Goal: Task Accomplishment & Management: Use online tool/utility

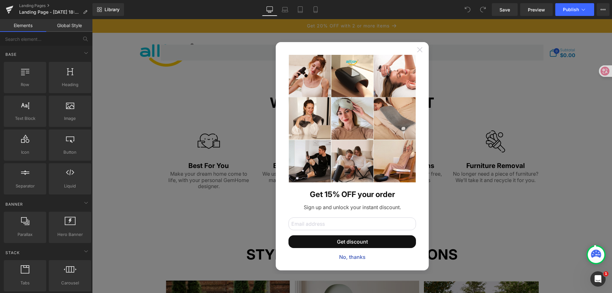
click at [417, 50] on icon at bounding box center [419, 49] width 5 height 5
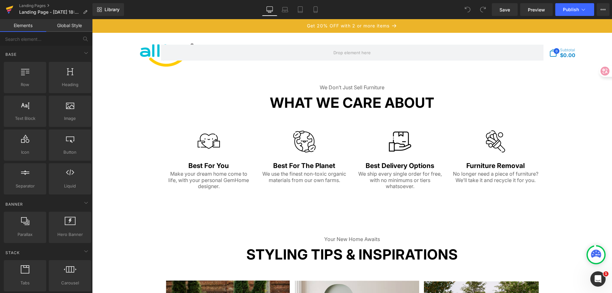
click at [5, 5] on link at bounding box center [9, 9] width 19 height 19
click at [17, 8] on link at bounding box center [9, 9] width 19 height 19
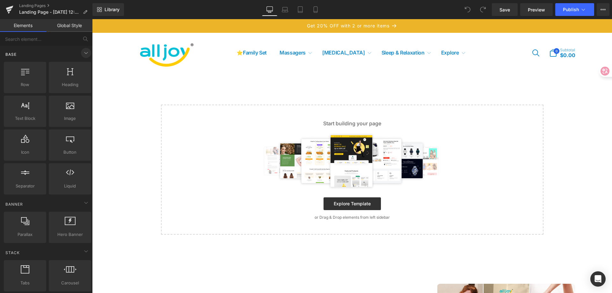
click at [82, 55] on icon at bounding box center [86, 53] width 8 height 8
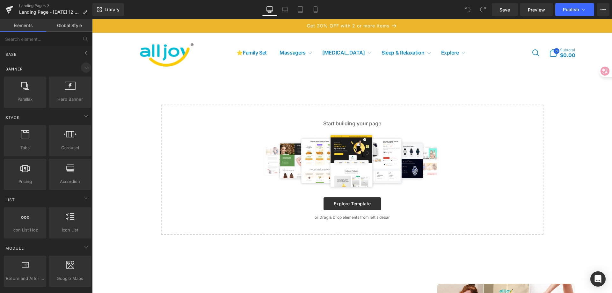
click at [86, 66] on icon at bounding box center [86, 68] width 8 height 8
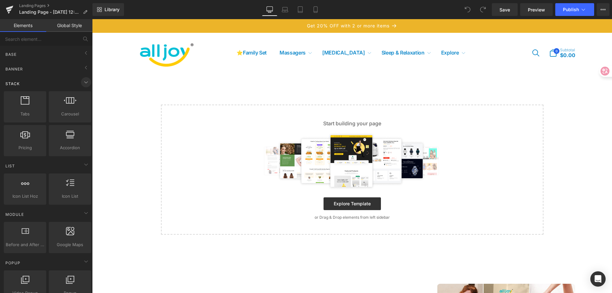
click at [84, 82] on icon at bounding box center [86, 82] width 8 height 8
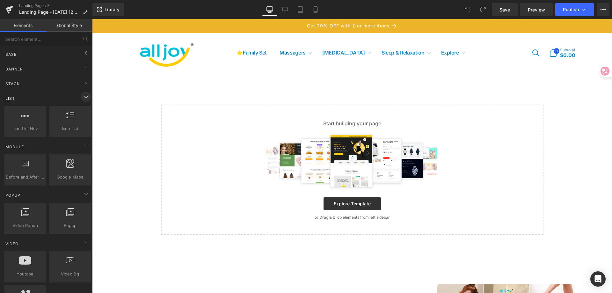
click at [85, 95] on icon at bounding box center [86, 97] width 8 height 8
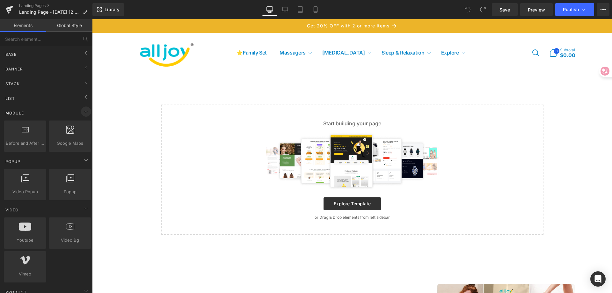
click at [83, 112] on icon at bounding box center [86, 112] width 8 height 8
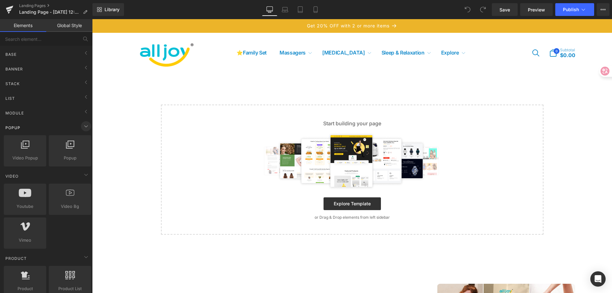
click at [82, 125] on icon at bounding box center [86, 126] width 8 height 8
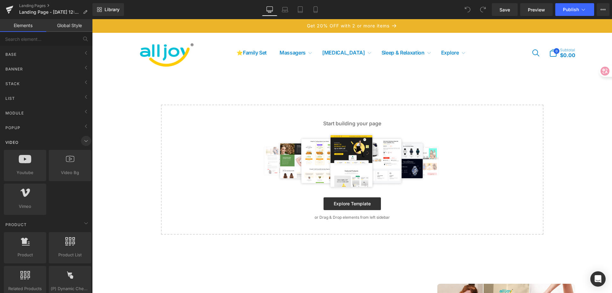
click at [83, 141] on icon at bounding box center [86, 141] width 8 height 8
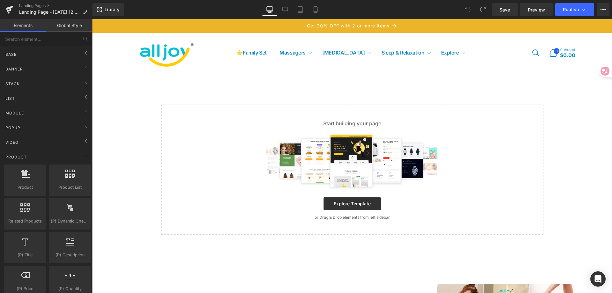
click at [135, 55] on img at bounding box center [167, 52] width 67 height 33
click at [177, 57] on img at bounding box center [167, 52] width 67 height 33
click at [11, 8] on icon at bounding box center [9, 8] width 7 height 4
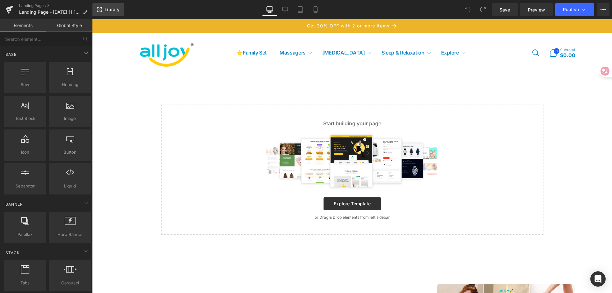
click at [105, 7] on span "Library" at bounding box center [112, 10] width 15 height 6
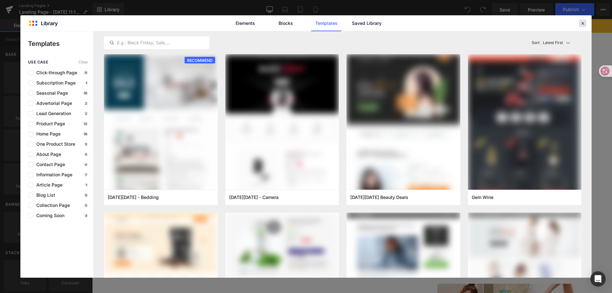
click at [582, 21] on icon at bounding box center [583, 23] width 6 height 6
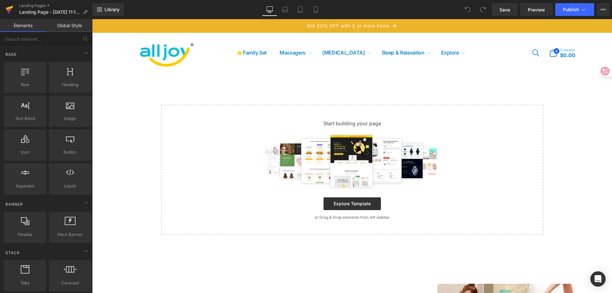
click at [8, 12] on icon at bounding box center [10, 10] width 8 height 16
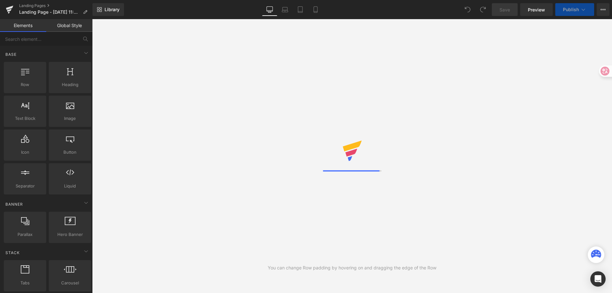
click at [65, 25] on link "Global Style" at bounding box center [69, 25] width 46 height 13
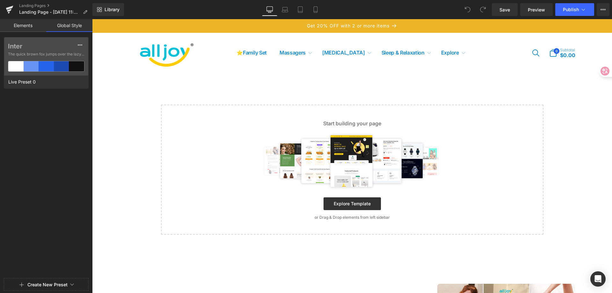
click at [21, 28] on link "Elements" at bounding box center [23, 25] width 46 height 13
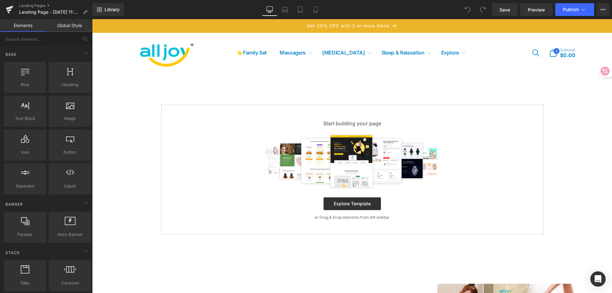
click at [57, 25] on link "Global Style" at bounding box center [69, 25] width 46 height 13
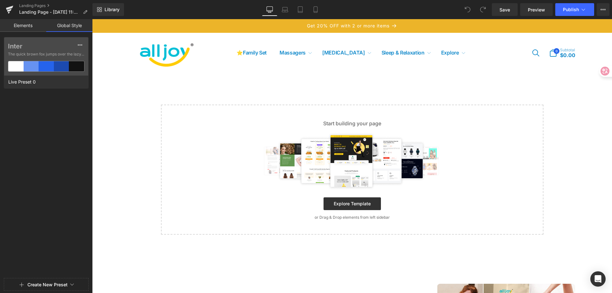
click at [44, 25] on link "Elements" at bounding box center [23, 25] width 46 height 13
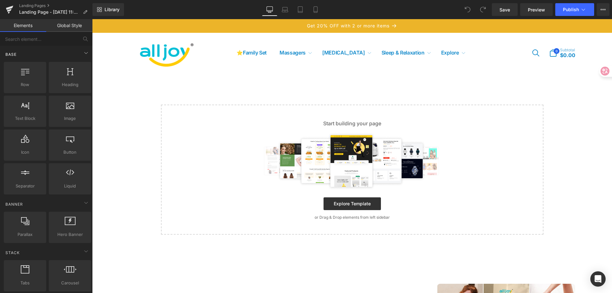
click at [78, 53] on div "Base" at bounding box center [48, 54] width 90 height 13
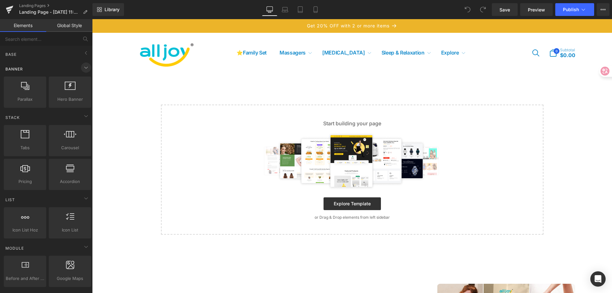
click at [83, 69] on icon at bounding box center [86, 68] width 8 height 8
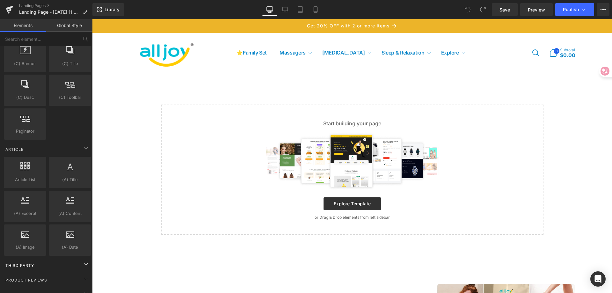
scroll to position [957, 0]
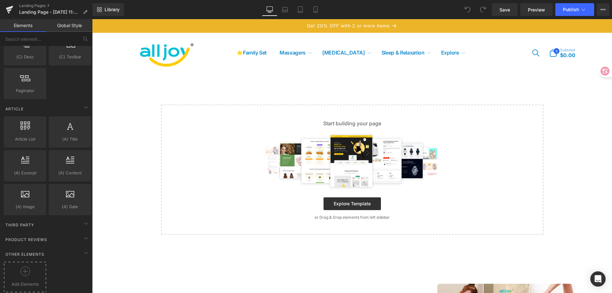
click at [31, 270] on div at bounding box center [24, 273] width 39 height 14
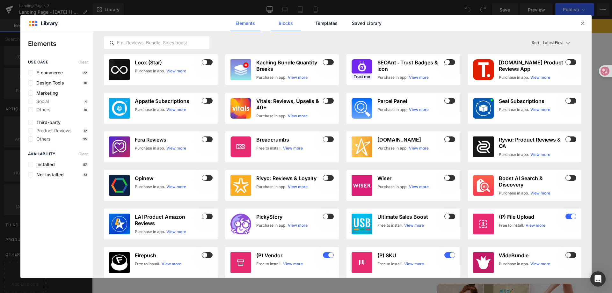
click at [285, 25] on link "Blocks" at bounding box center [286, 23] width 30 height 16
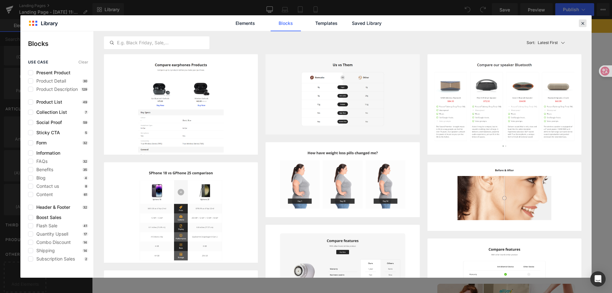
click at [581, 22] on icon at bounding box center [583, 23] width 6 height 6
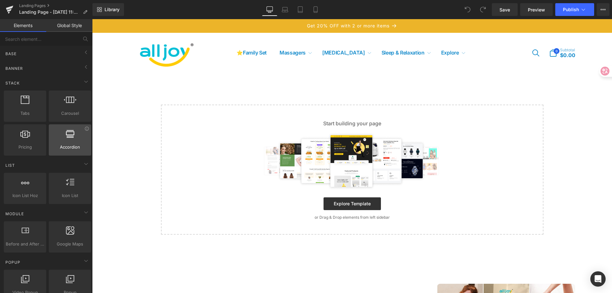
scroll to position [0, 0]
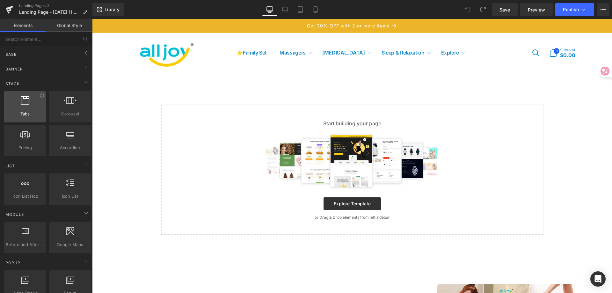
click at [42, 115] on span "Tabs" at bounding box center [25, 114] width 39 height 7
click at [28, 106] on div at bounding box center [25, 103] width 39 height 14
click at [37, 78] on div "Stack" at bounding box center [48, 83] width 90 height 13
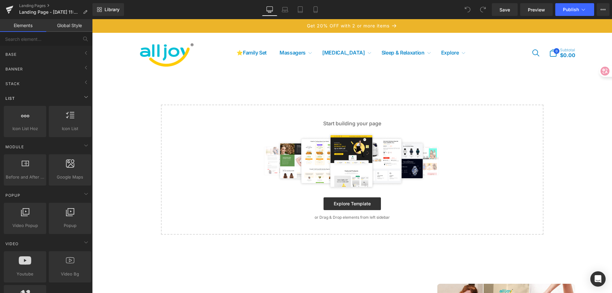
click at [41, 97] on div "List" at bounding box center [48, 98] width 90 height 13
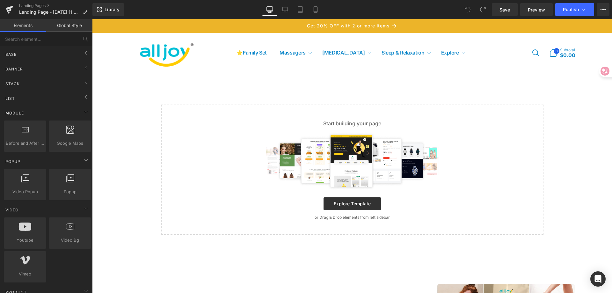
click at [52, 114] on div "Module" at bounding box center [48, 112] width 90 height 13
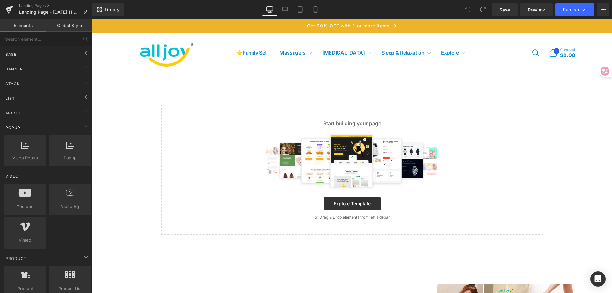
click at [63, 134] on div "Popup" at bounding box center [48, 127] width 90 height 13
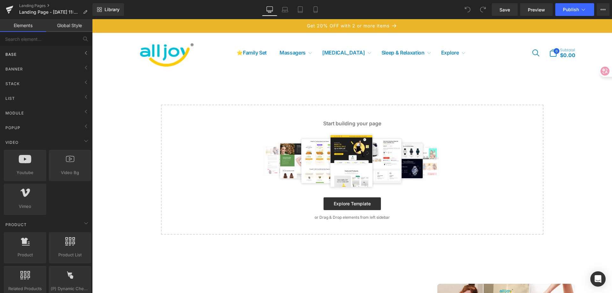
click at [60, 52] on div "Base" at bounding box center [48, 54] width 90 height 13
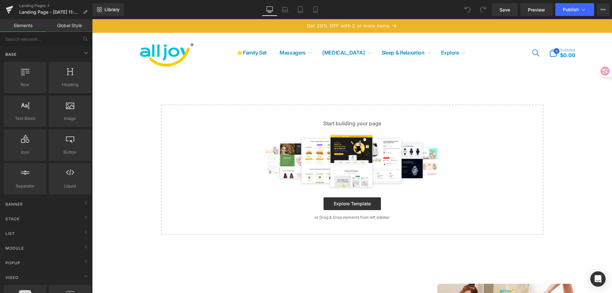
click at [72, 59] on div "Base" at bounding box center [48, 54] width 90 height 13
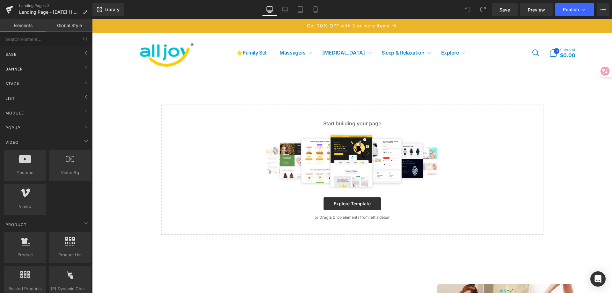
click at [70, 66] on div "Banner" at bounding box center [48, 68] width 90 height 13
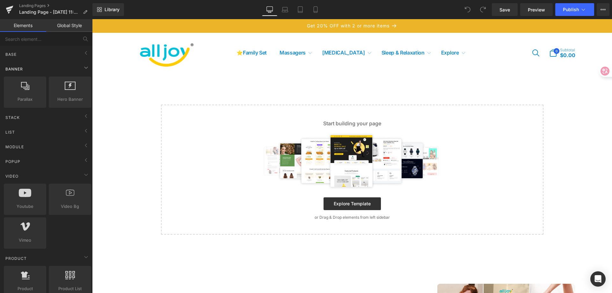
click at [70, 66] on div "Banner" at bounding box center [48, 68] width 90 height 13
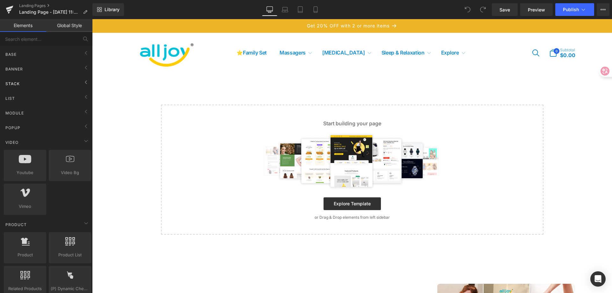
click at [67, 85] on div "Stack" at bounding box center [48, 83] width 90 height 13
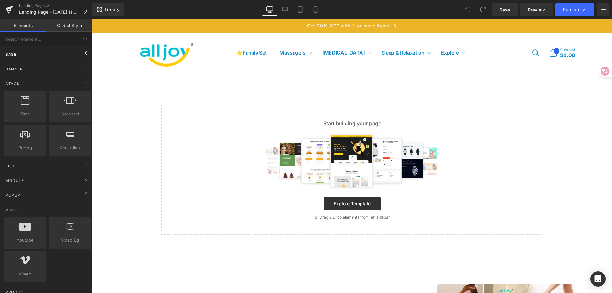
click at [43, 51] on div "Base" at bounding box center [48, 54] width 90 height 13
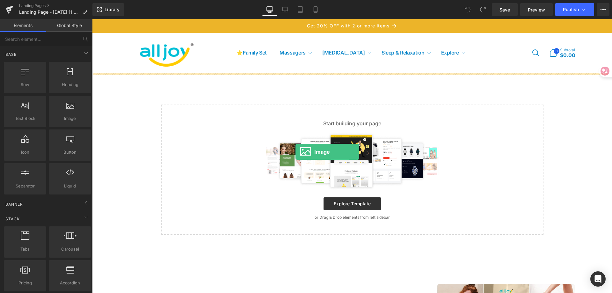
drag, startPoint x: 171, startPoint y: 132, endPoint x: 295, endPoint y: 152, distance: 126.5
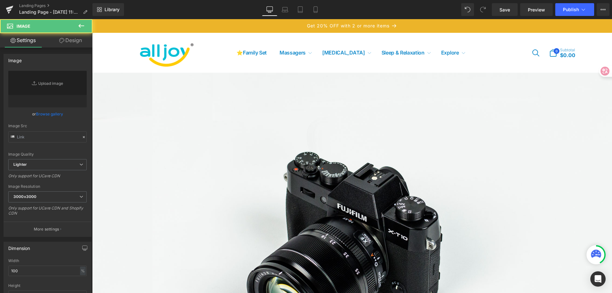
type input "//[DOMAIN_NAME][URL]"
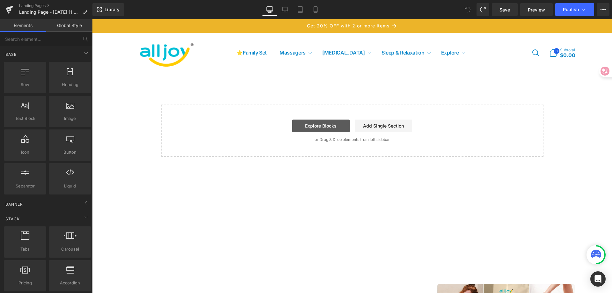
click at [329, 121] on link "Explore Blocks" at bounding box center [320, 126] width 57 height 13
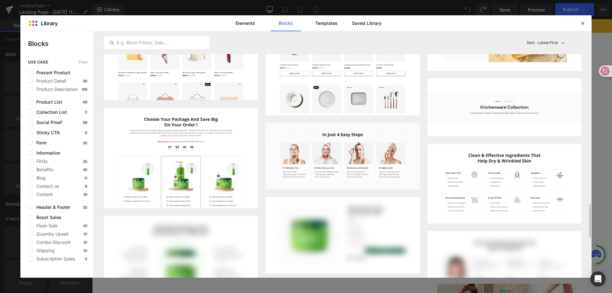
scroll to position [870, 0]
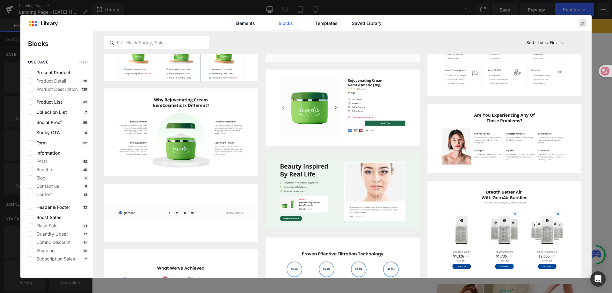
click at [585, 23] on icon at bounding box center [583, 23] width 6 height 6
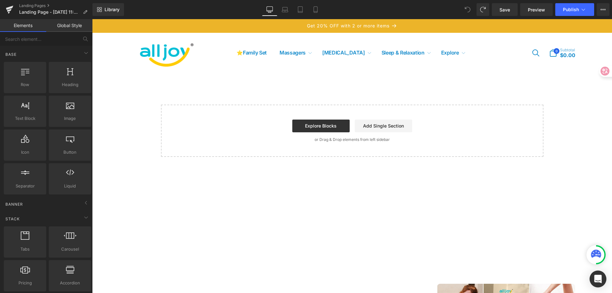
click at [595, 276] on icon "Open Intercom Messenger" at bounding box center [597, 279] width 7 height 8
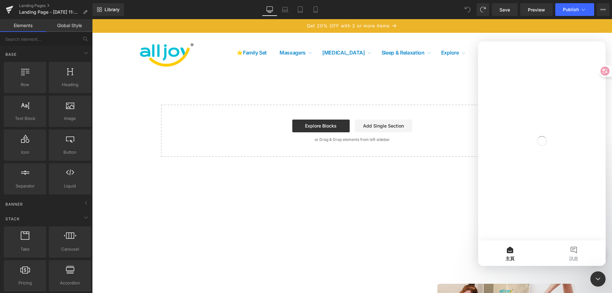
scroll to position [0, 0]
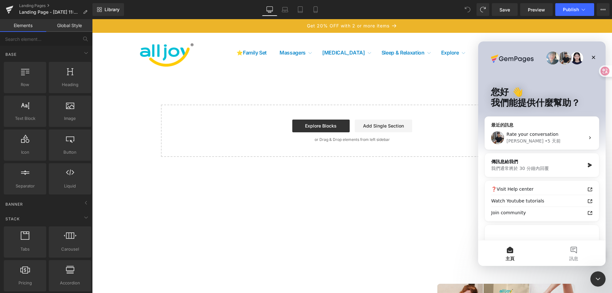
click at [564, 144] on div "Rate your conversation [PERSON_NAME] • 5 天前" at bounding box center [542, 138] width 114 height 24
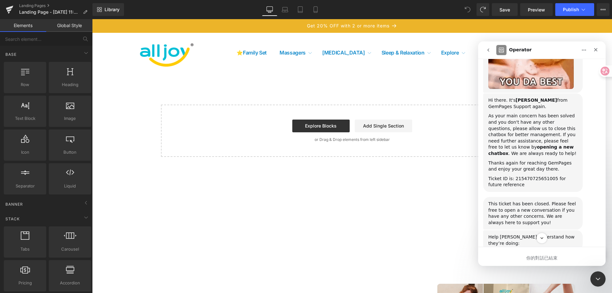
scroll to position [1226, 0]
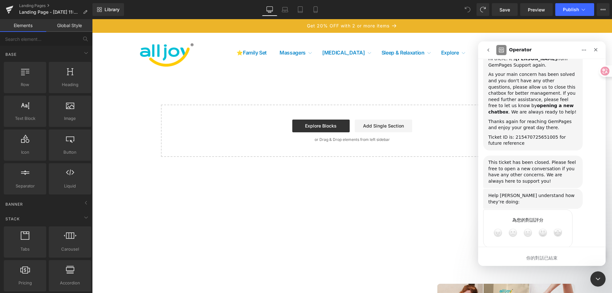
click at [489, 50] on icon "go back" at bounding box center [488, 49] width 5 height 5
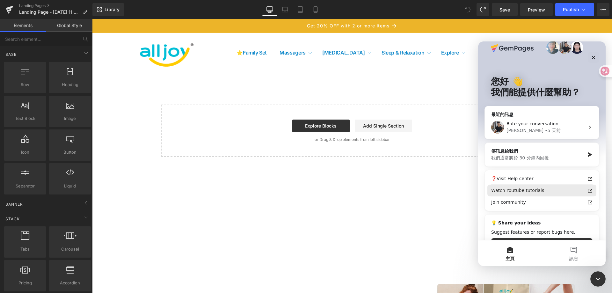
scroll to position [0, 0]
